Goal: Transaction & Acquisition: Purchase product/service

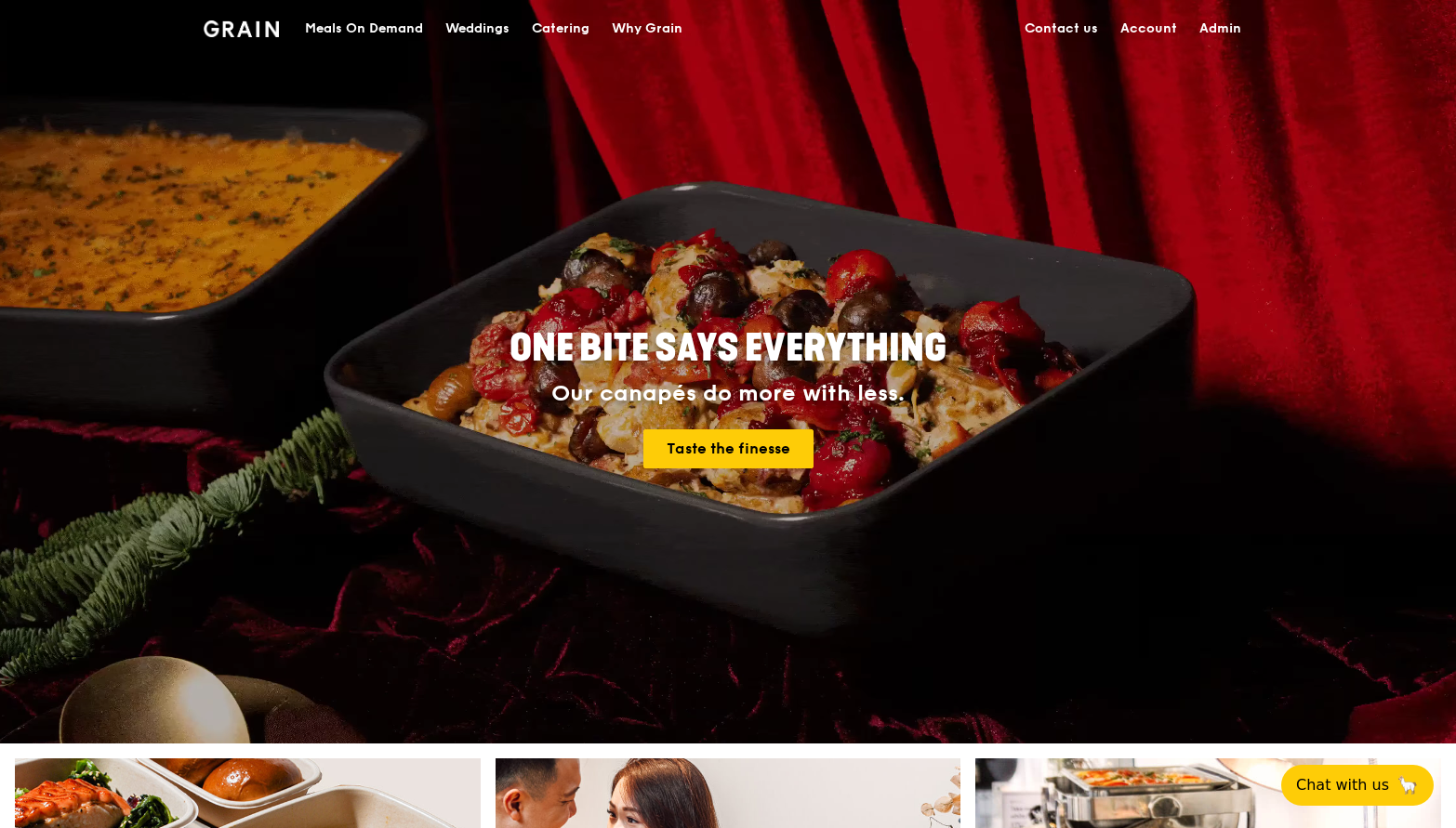
click at [384, 24] on div "Meals On Demand" at bounding box center [364, 29] width 118 height 56
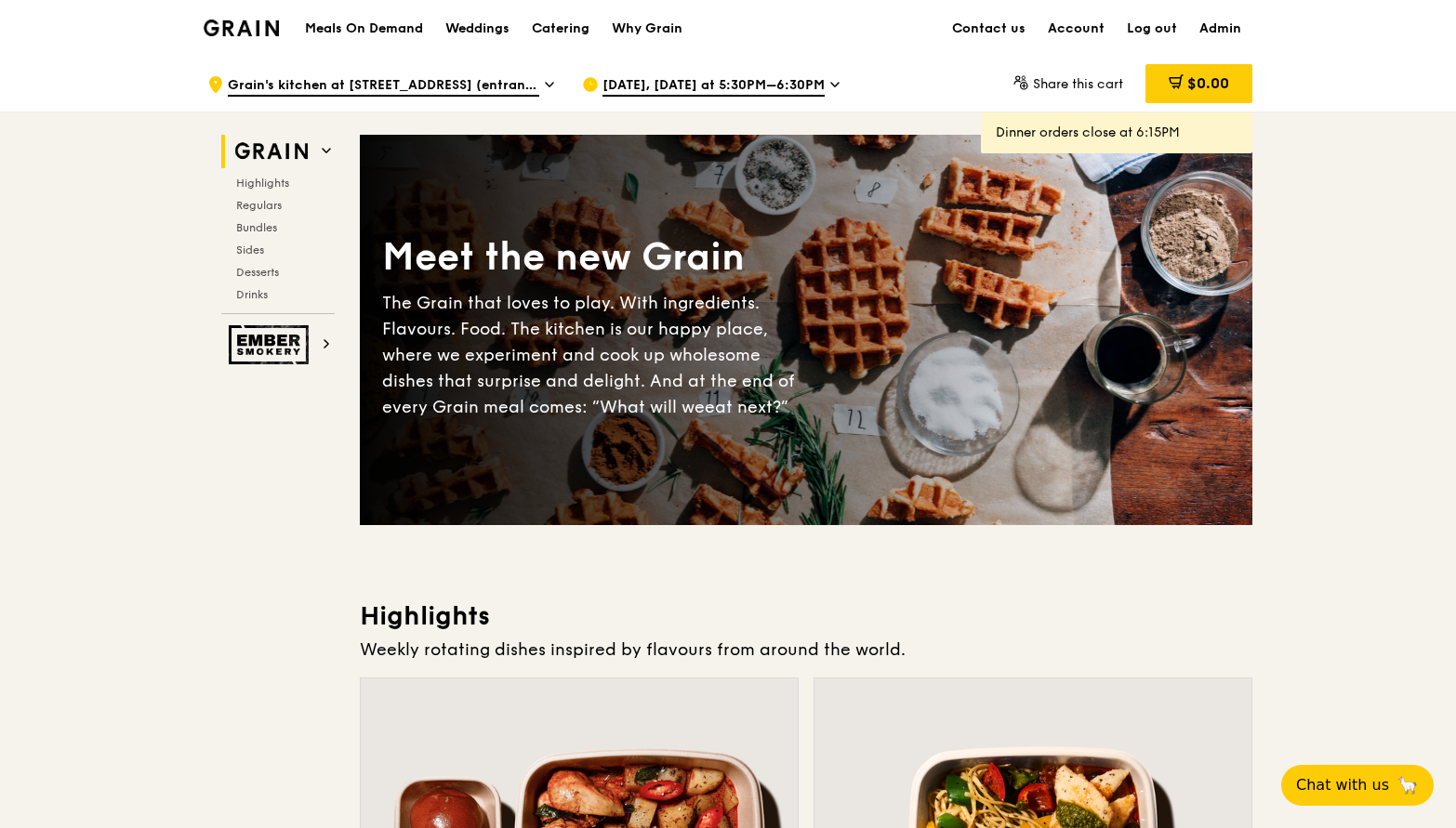
click at [721, 88] on span "[DATE], [DATE] at 5:30PM–6:30PM" at bounding box center [713, 86] width 222 height 21
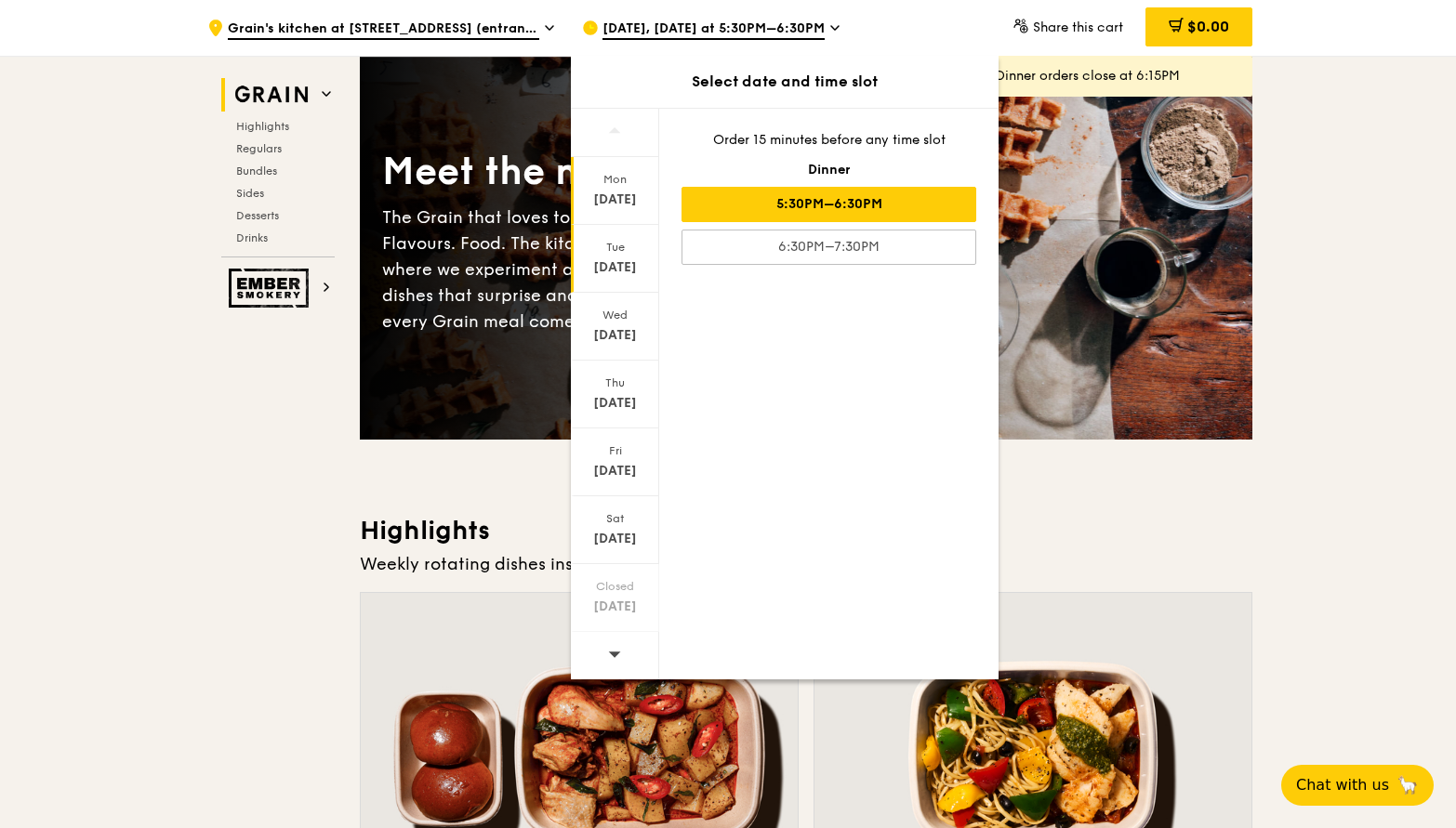
scroll to position [193, 0]
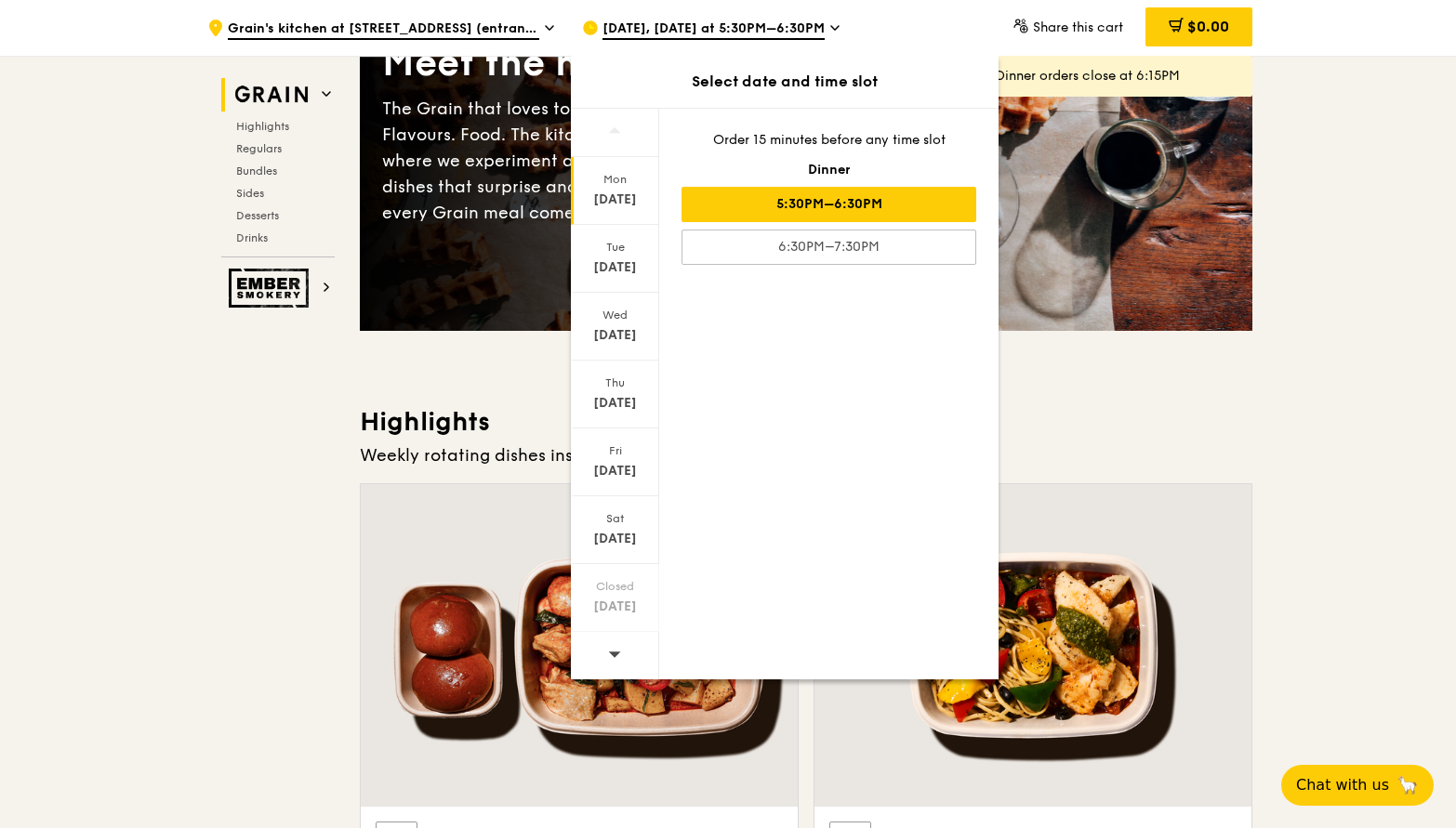
click at [620, 648] on icon at bounding box center [614, 654] width 13 height 14
click at [610, 202] on div "[DATE]" at bounding box center [615, 199] width 83 height 19
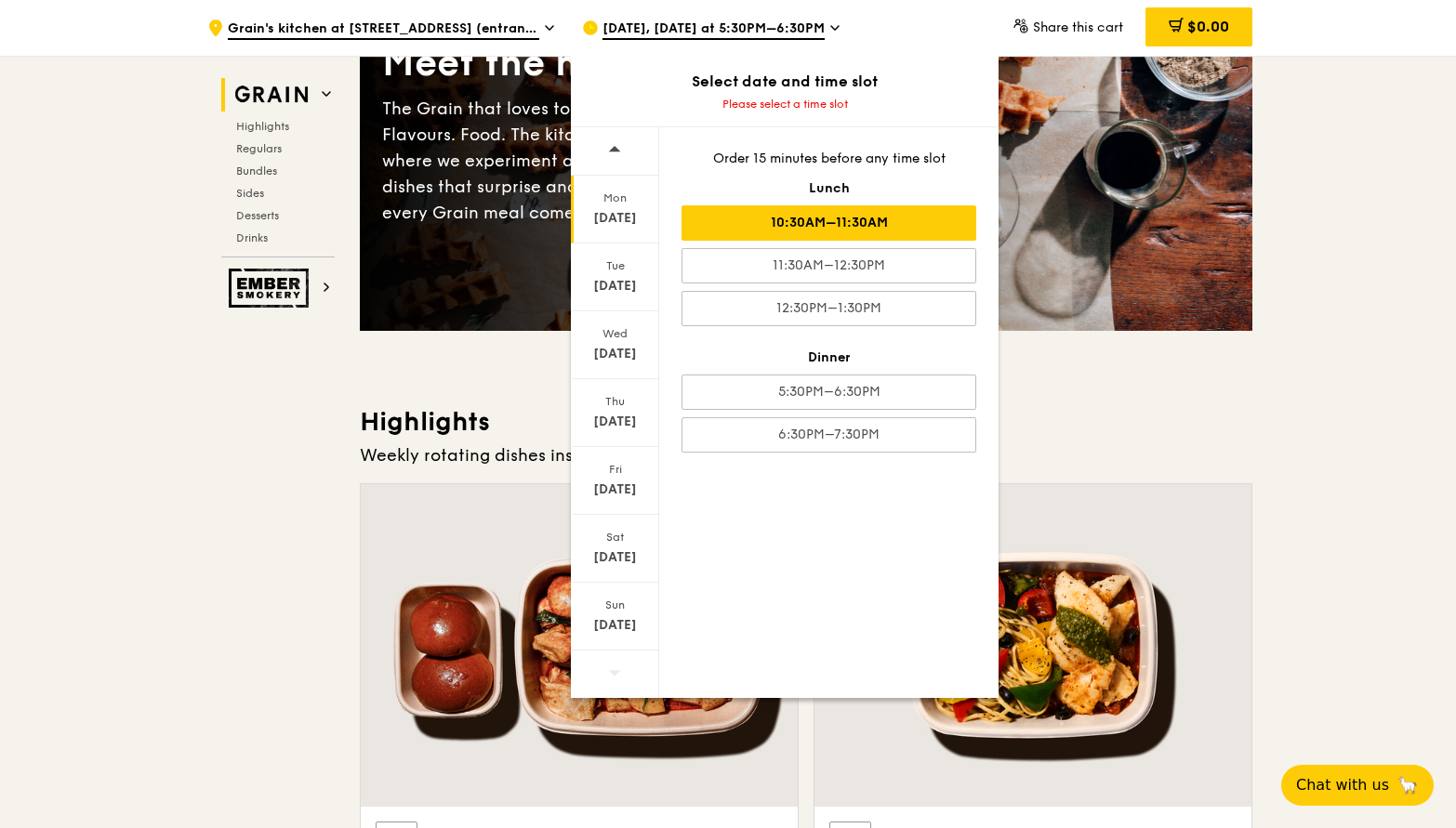
click at [856, 221] on div "10:30AM–11:30AM" at bounding box center [828, 223] width 295 height 36
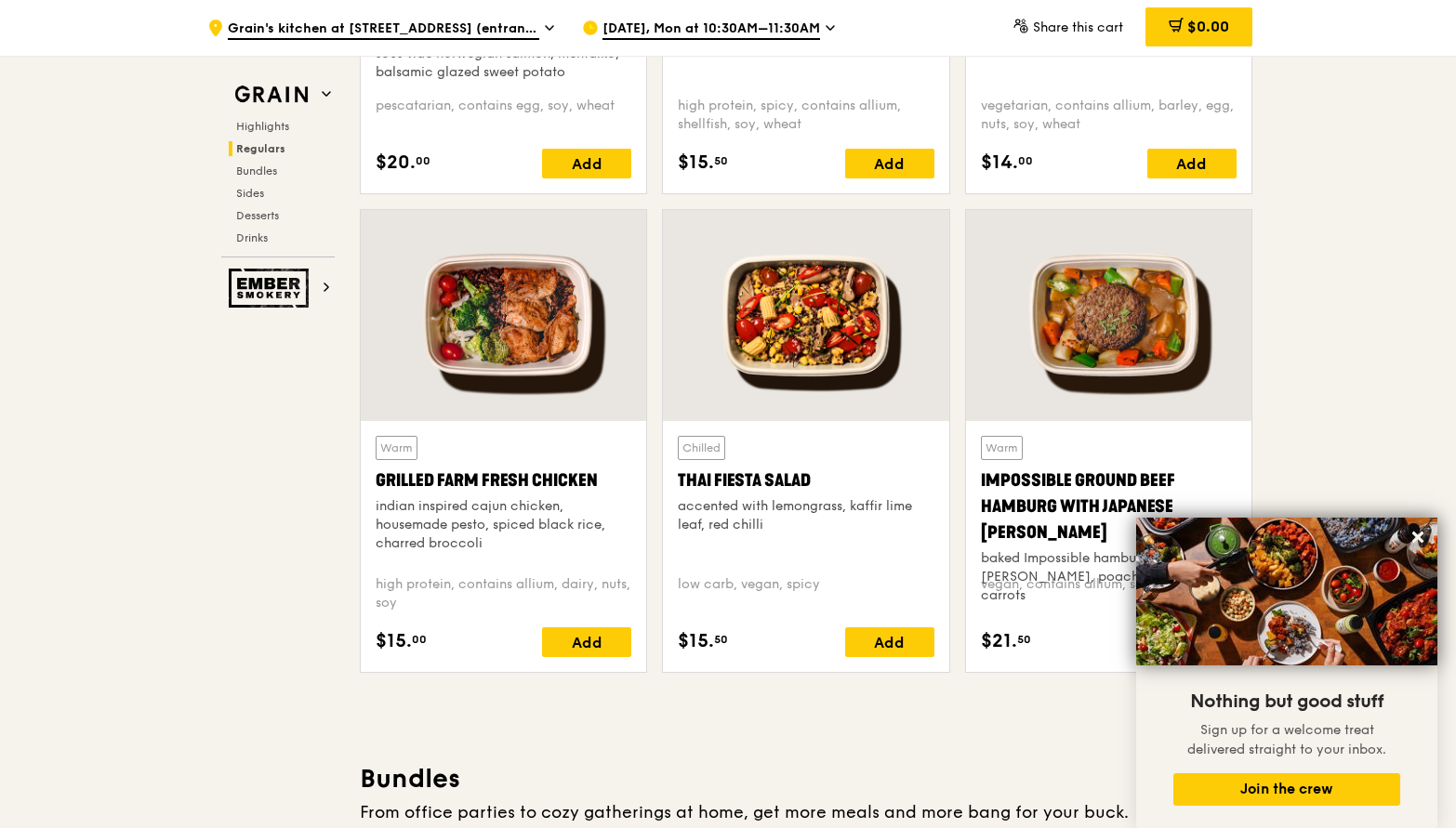
scroll to position [2009, 0]
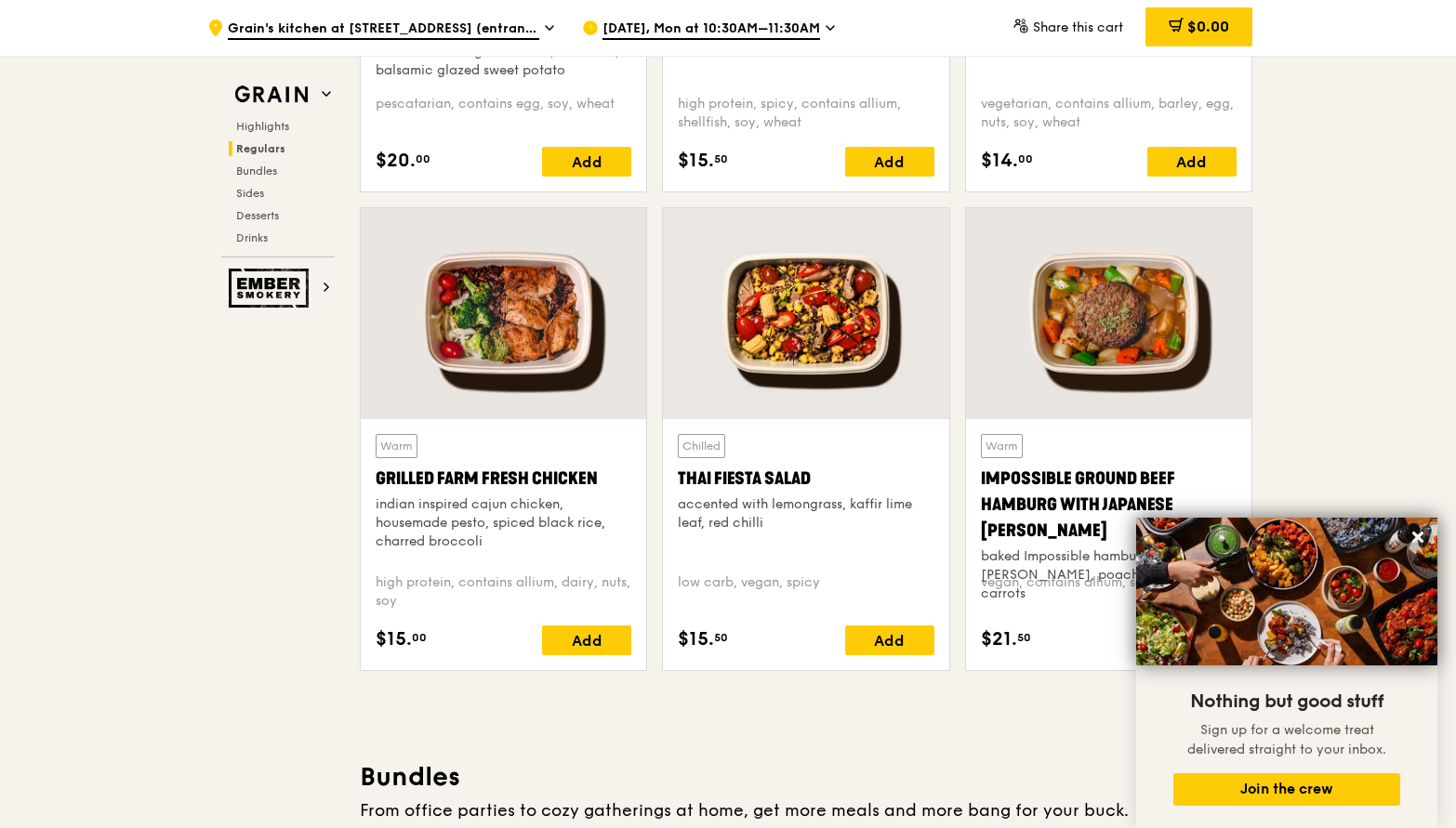
click at [766, 23] on span "[DATE], Mon at 10:30AM–11:30AM" at bounding box center [711, 30] width 217 height 21
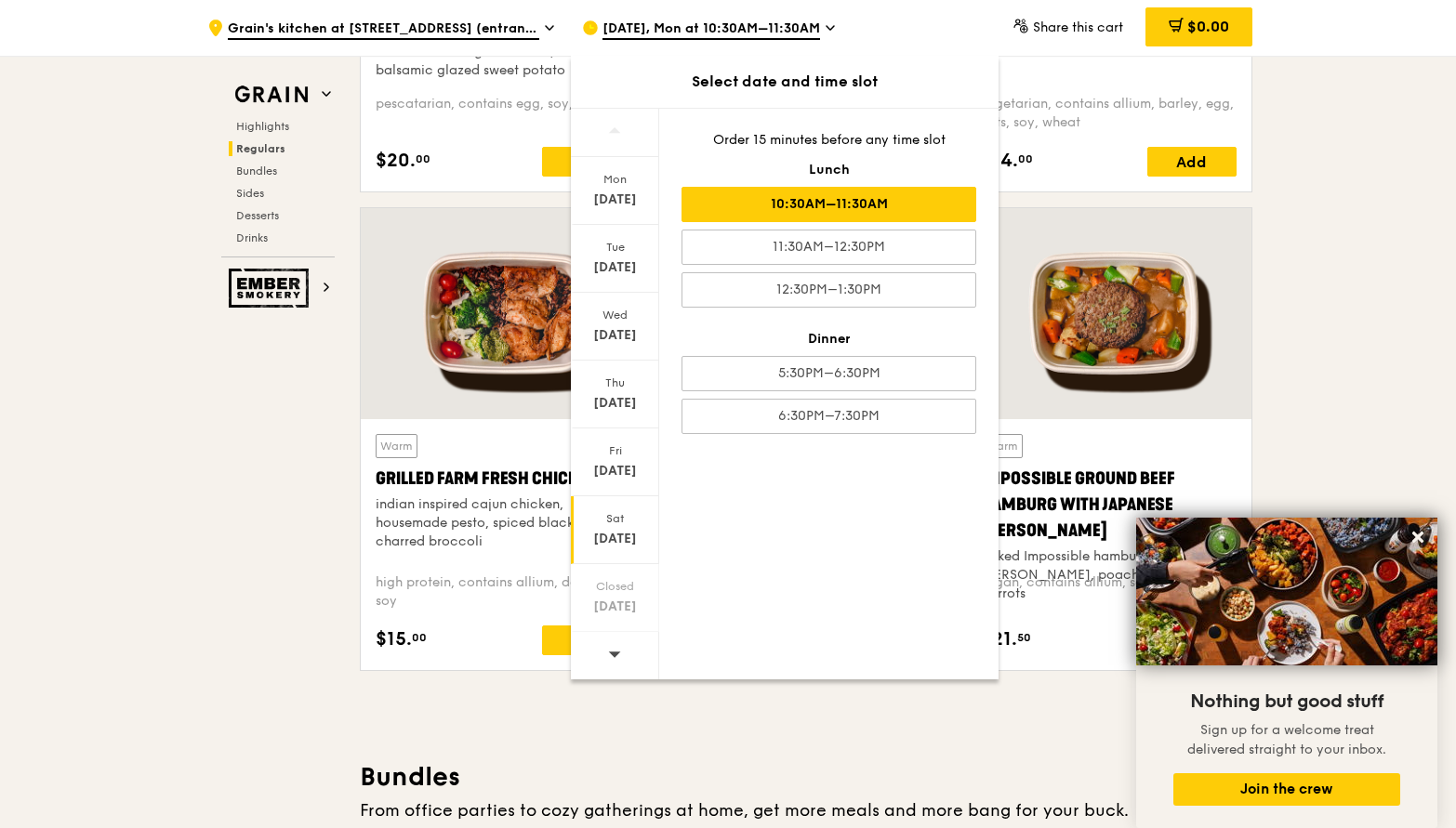
click at [605, 515] on div "Sat" at bounding box center [615, 518] width 83 height 15
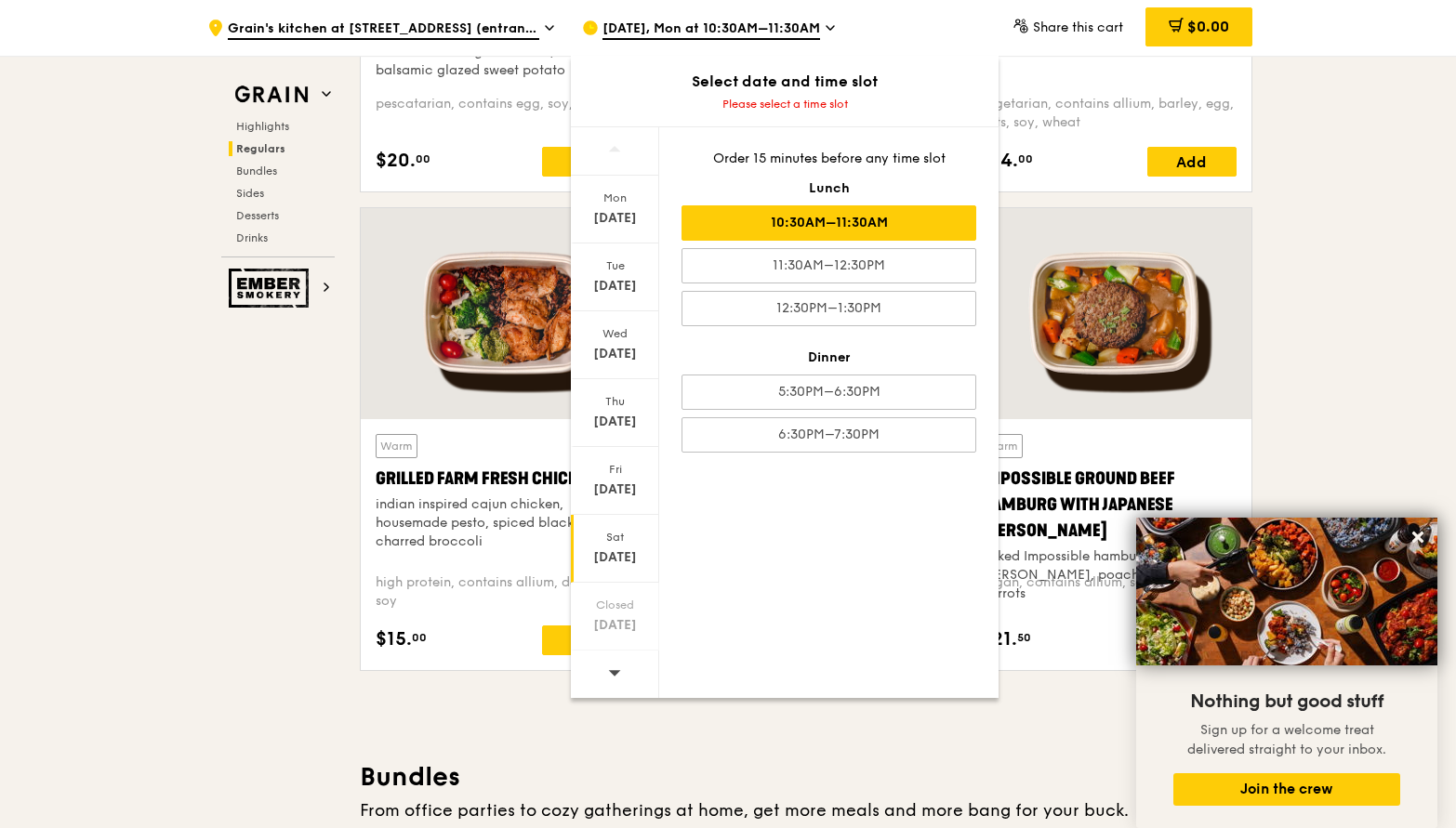
click at [855, 235] on div "10:30AM–11:30AM" at bounding box center [828, 223] width 295 height 36
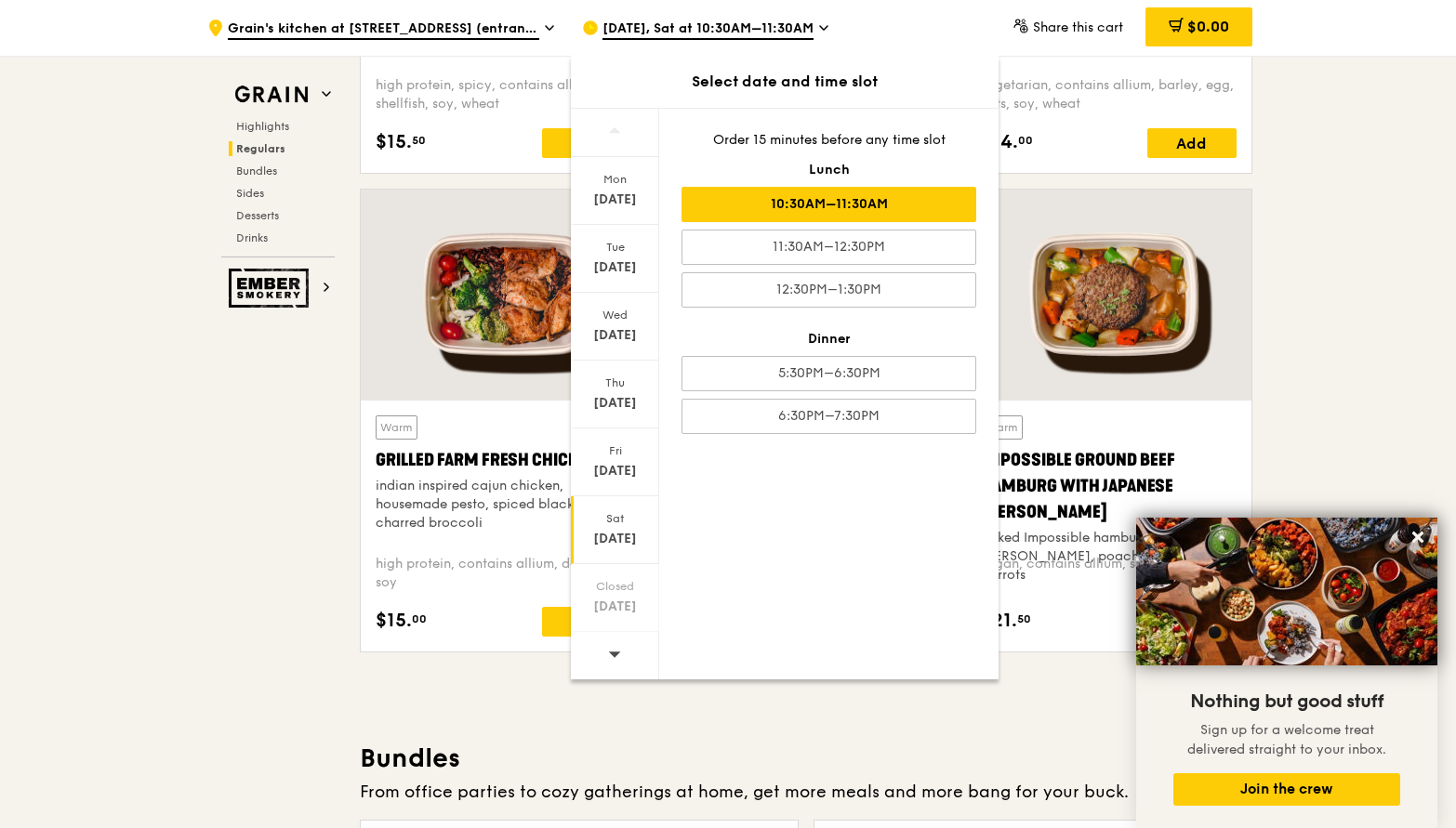
scroll to position [1992, 0]
